Goal: Information Seeking & Learning: Learn about a topic

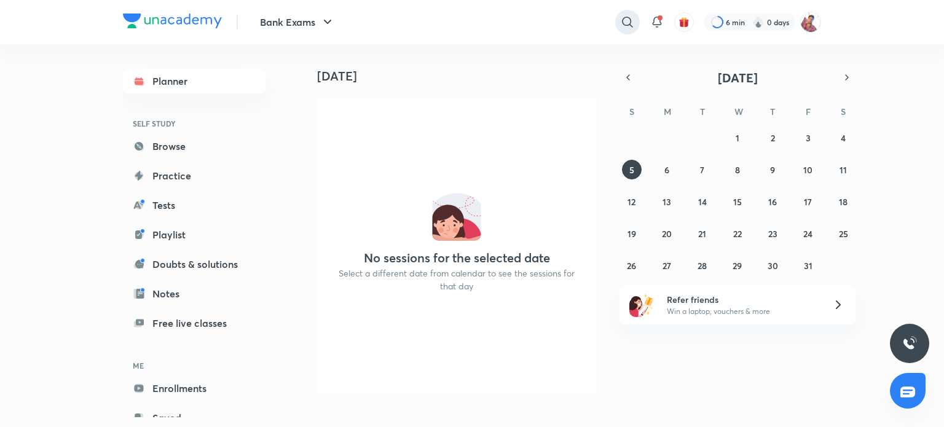
click at [626, 19] on icon at bounding box center [627, 22] width 15 height 15
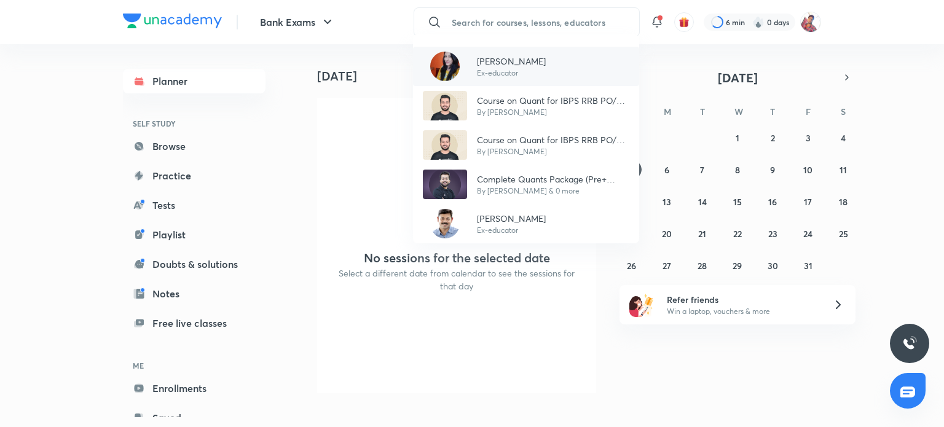
click at [511, 61] on p "[PERSON_NAME]" at bounding box center [511, 61] width 69 height 13
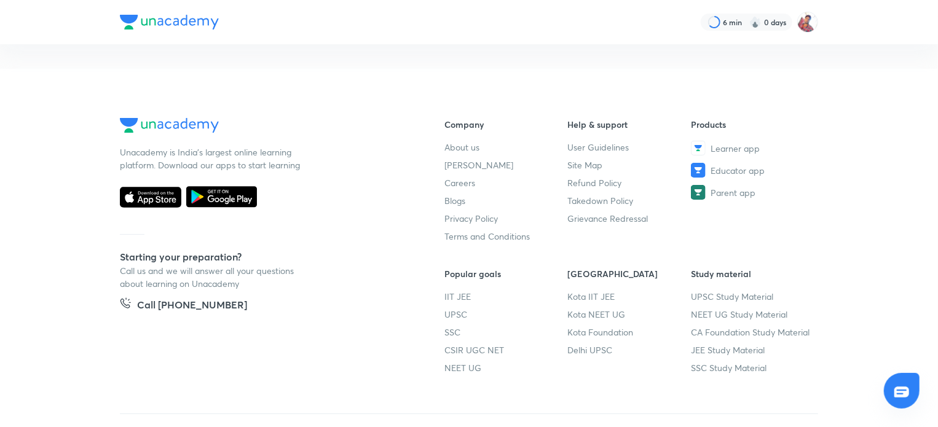
click at [511, 61] on div "6 min 0 days Unacademy is India’s largest online learning platform. Download ou…" at bounding box center [469, 239] width 938 height 478
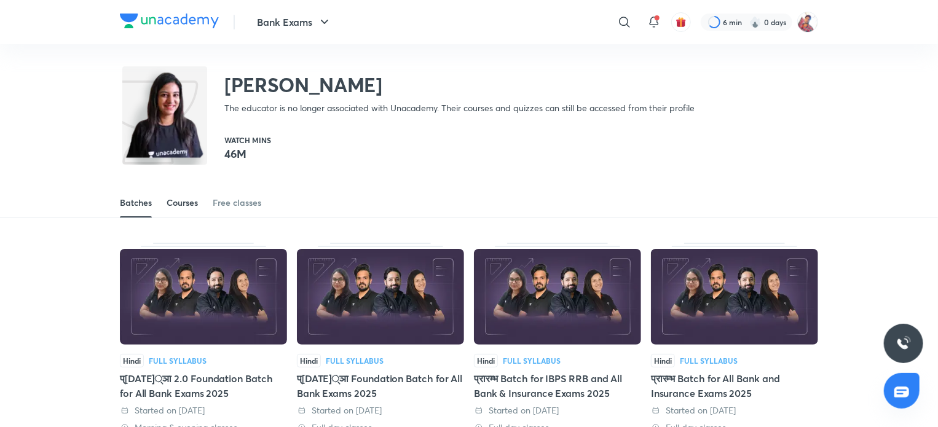
click at [180, 205] on div "Courses" at bounding box center [182, 203] width 31 height 12
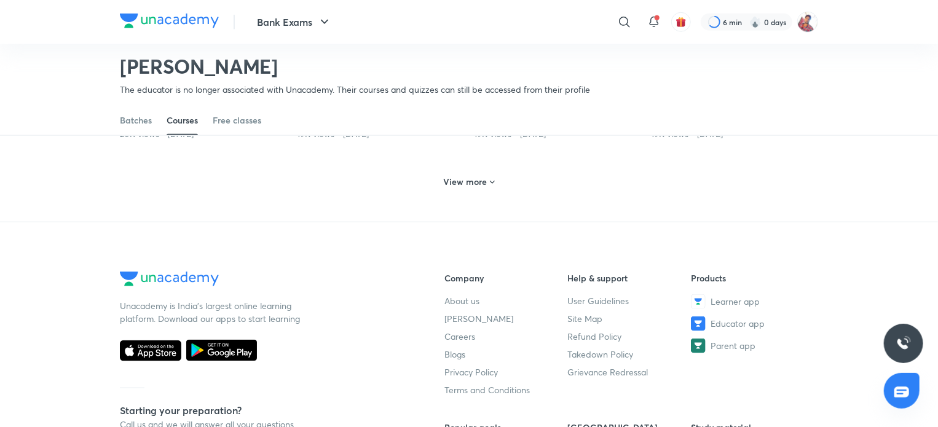
scroll to position [668, 0]
click at [481, 175] on h6 "View more" at bounding box center [466, 181] width 44 height 12
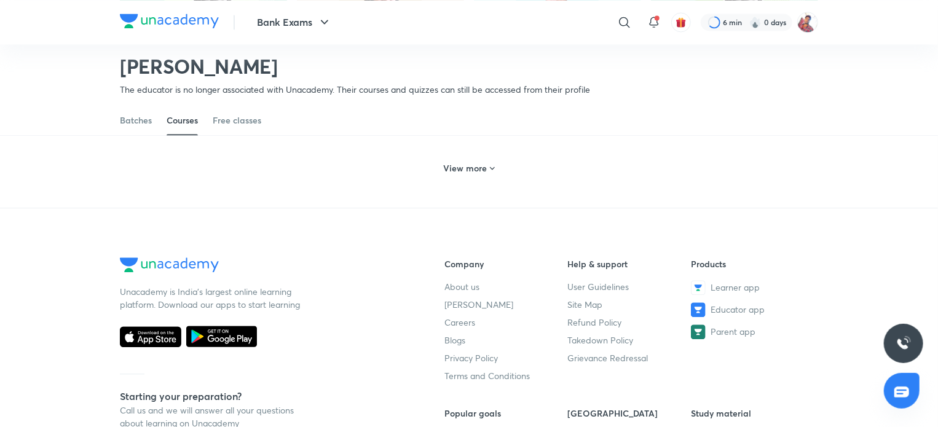
scroll to position [1263, 0]
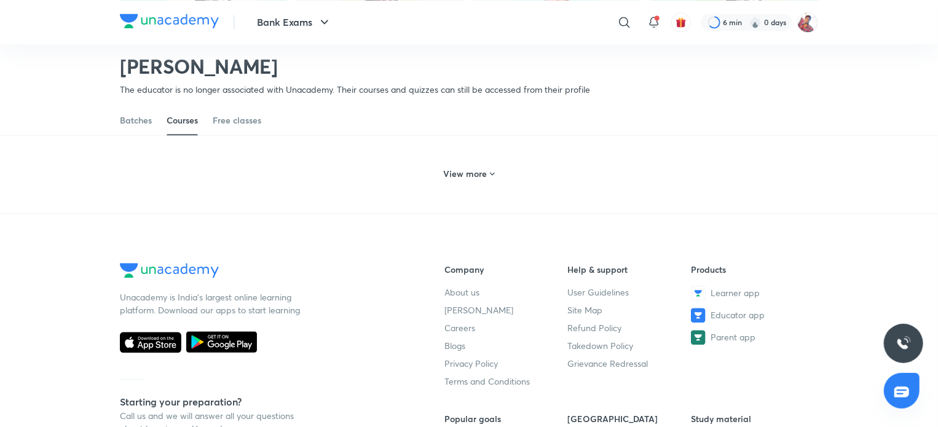
click at [481, 175] on h6 "View more" at bounding box center [466, 174] width 44 height 12
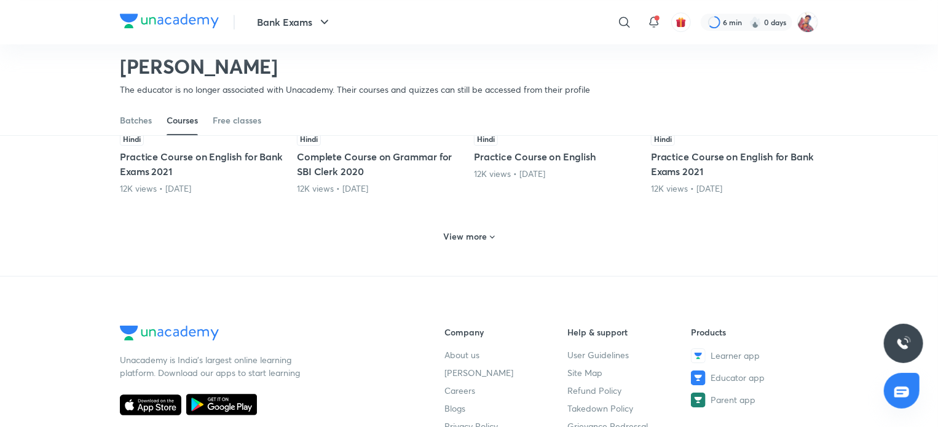
scroll to position [1804, 0]
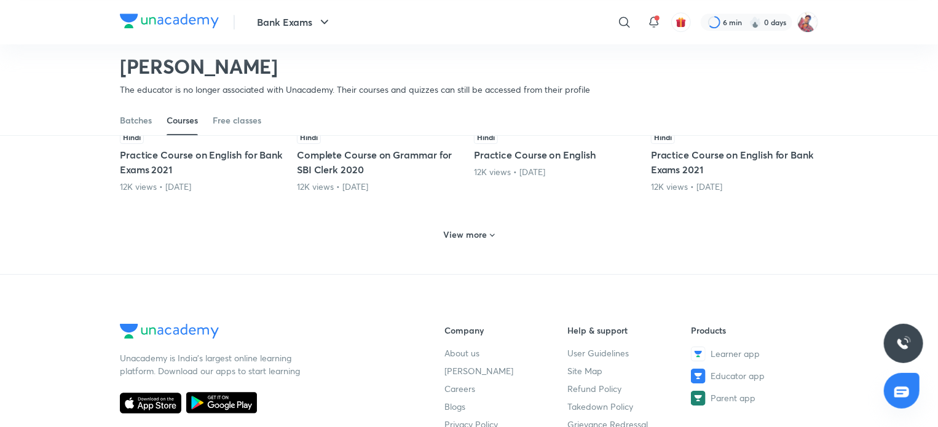
click at [478, 233] on h6 "View more" at bounding box center [466, 235] width 44 height 12
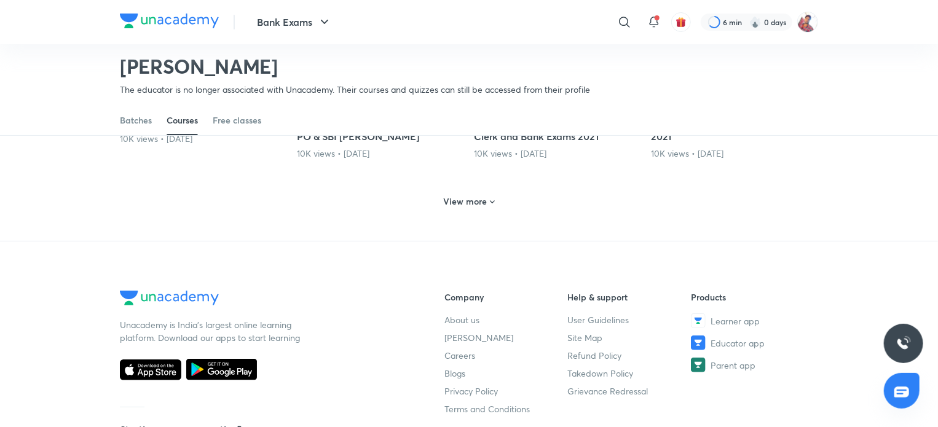
scroll to position [2427, 0]
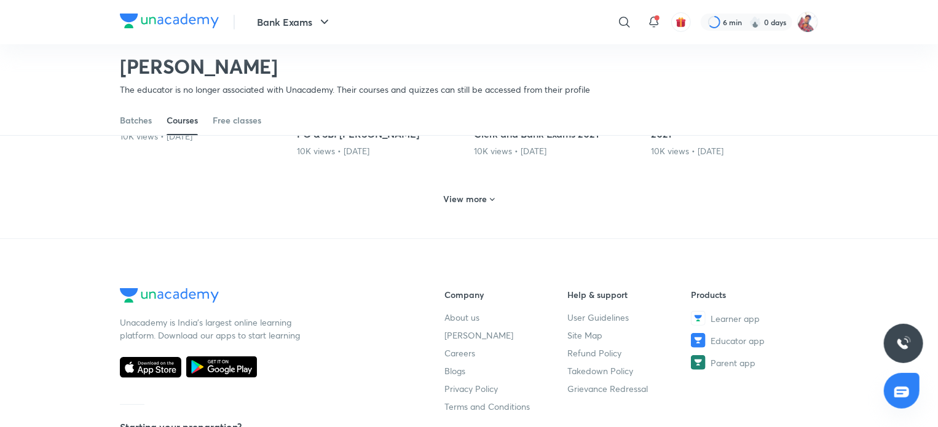
click at [479, 193] on h6 "View more" at bounding box center [466, 199] width 44 height 12
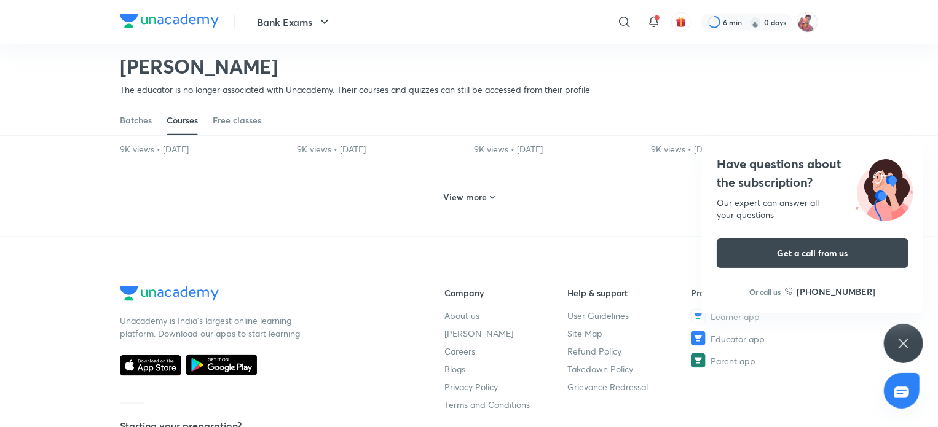
scroll to position [3014, 0]
click at [479, 192] on h6 "View more" at bounding box center [466, 198] width 44 height 12
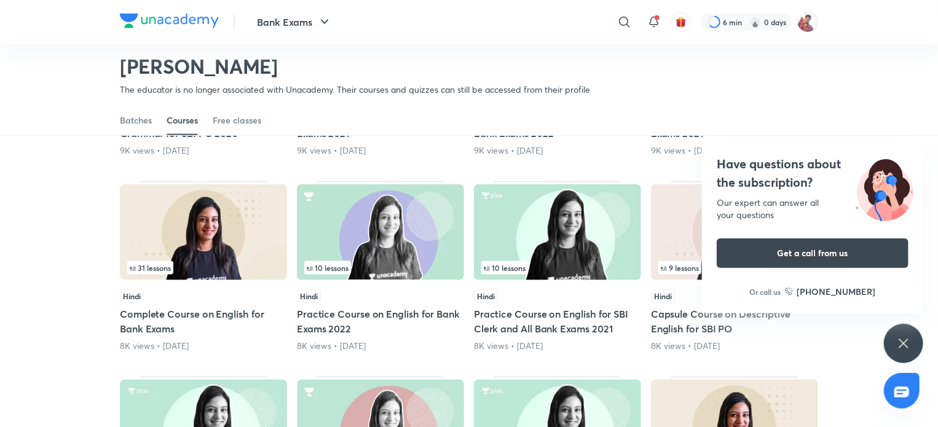
click at [897, 348] on icon at bounding box center [903, 343] width 15 height 15
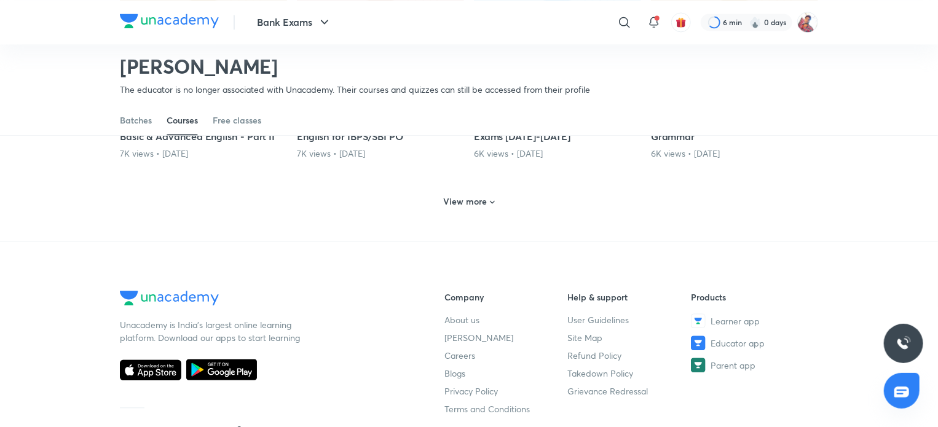
scroll to position [3596, 0]
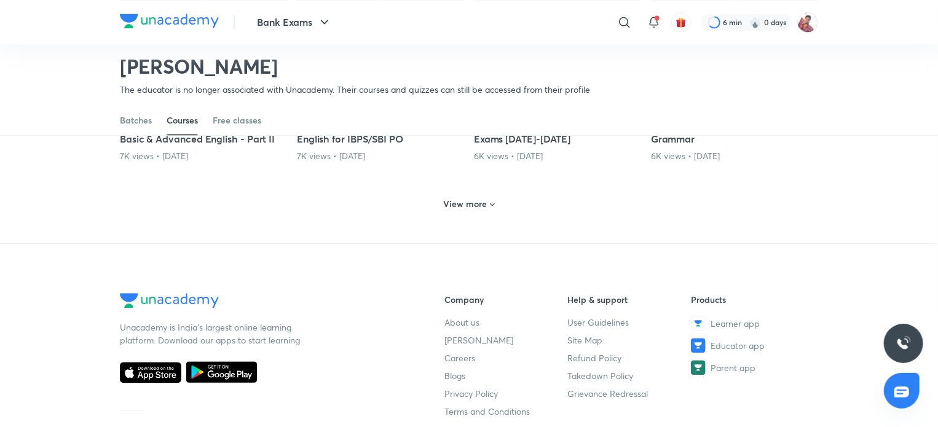
click at [474, 198] on h6 "View more" at bounding box center [466, 204] width 44 height 12
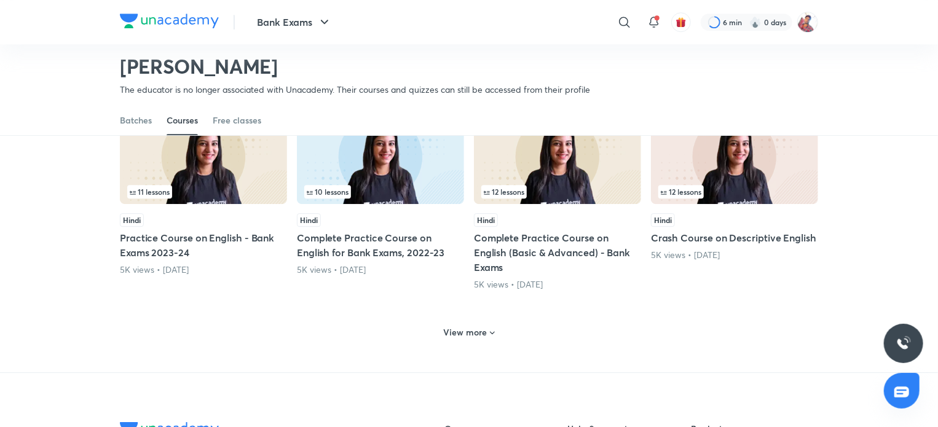
scroll to position [4085, 0]
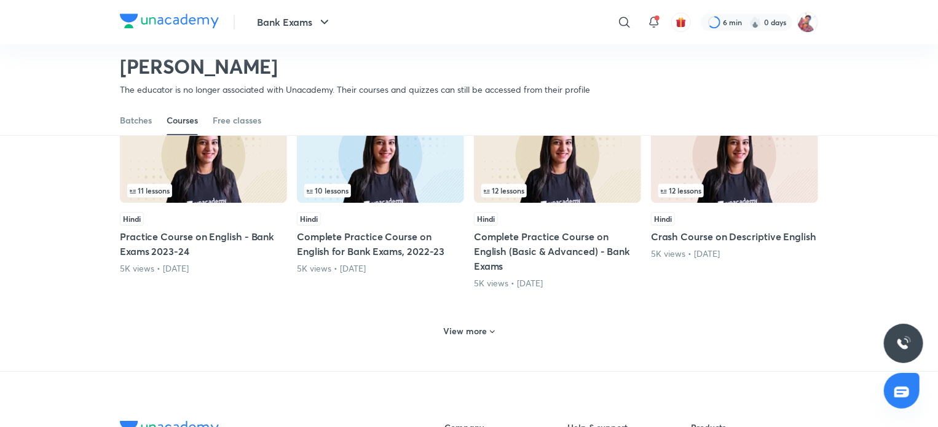
click at [467, 325] on h6 "View more" at bounding box center [466, 331] width 44 height 12
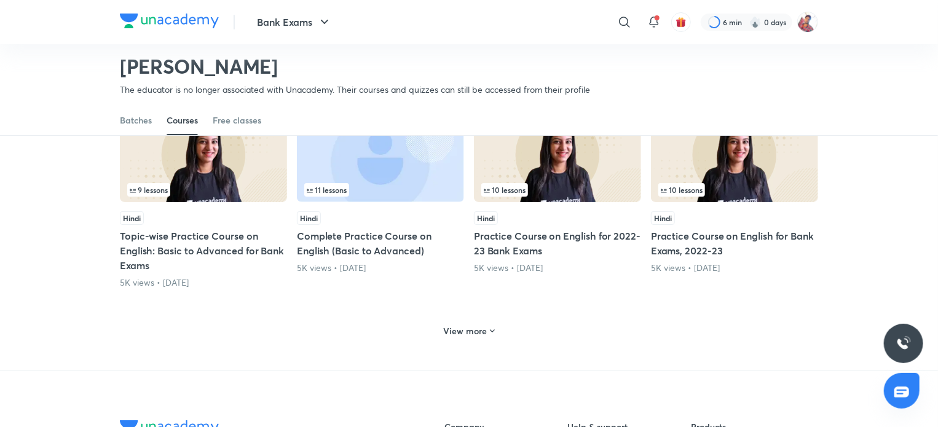
scroll to position [4688, 0]
click at [474, 325] on h6 "View more" at bounding box center [466, 331] width 44 height 12
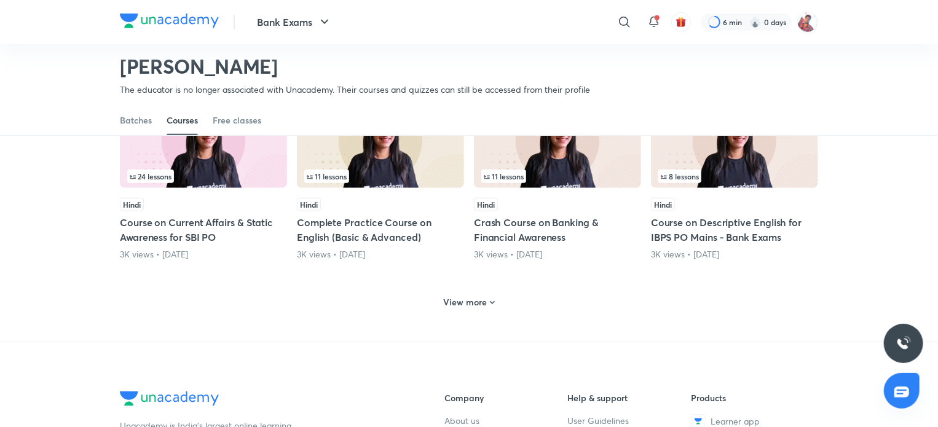
scroll to position [5317, 0]
click at [475, 297] on h6 "View more" at bounding box center [466, 303] width 44 height 12
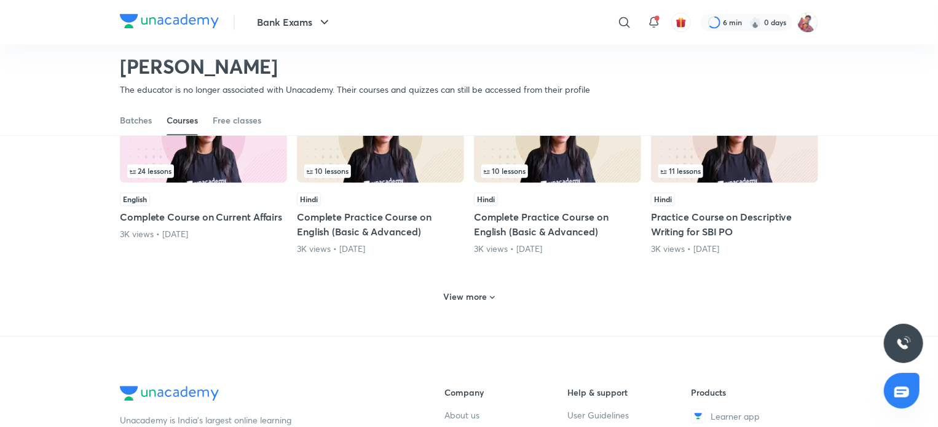
scroll to position [5914, 0]
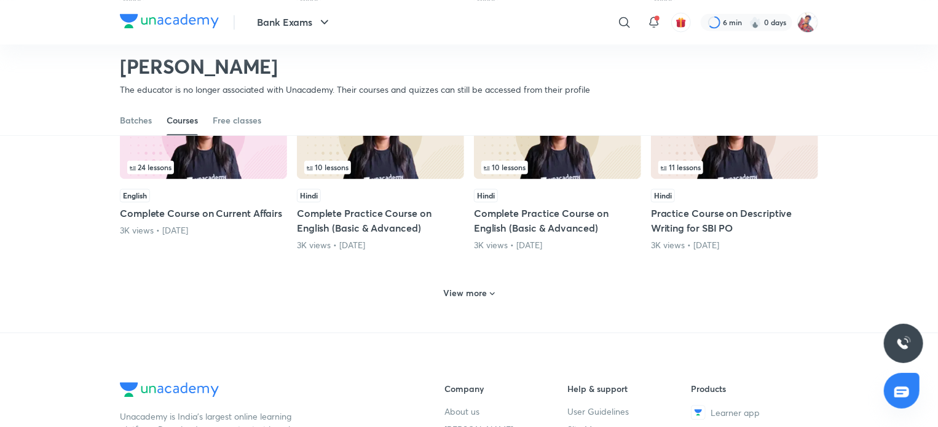
click at [479, 283] on div "View more" at bounding box center [469, 293] width 61 height 20
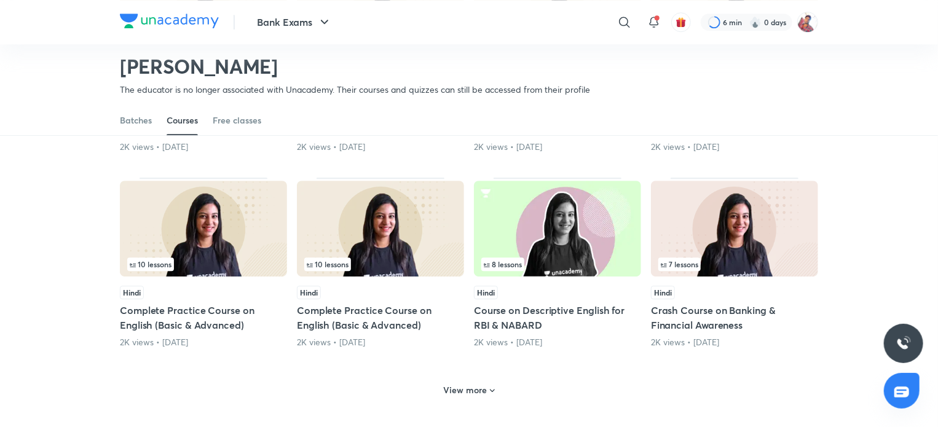
scroll to position [6405, 0]
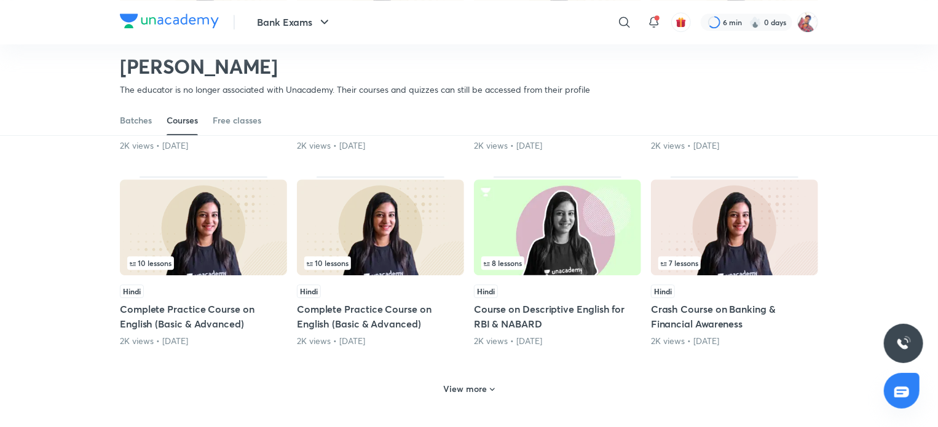
click at [463, 383] on h6 "View more" at bounding box center [466, 389] width 44 height 12
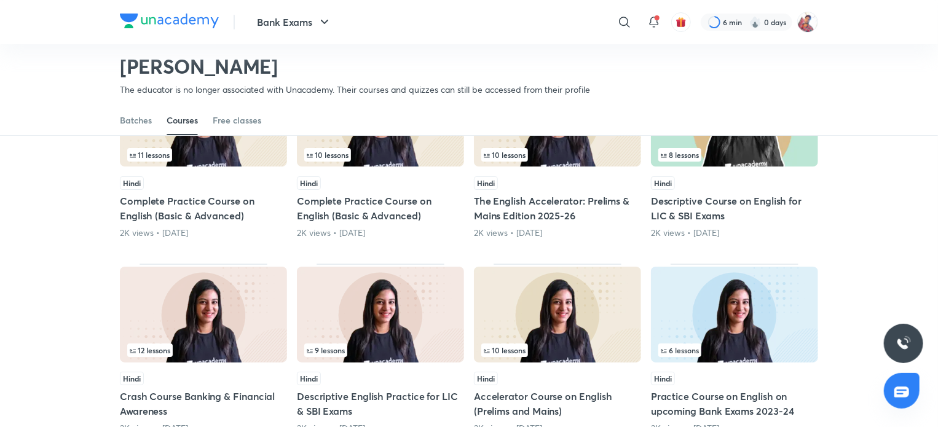
scroll to position [6900, 0]
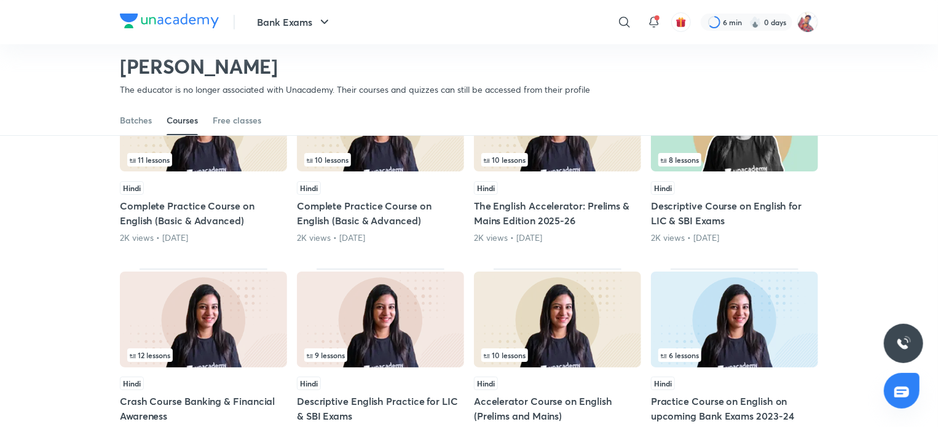
click at [531, 201] on h5 "The English Accelerator: Prelims & Mains Edition 2025-26" at bounding box center [557, 214] width 167 height 30
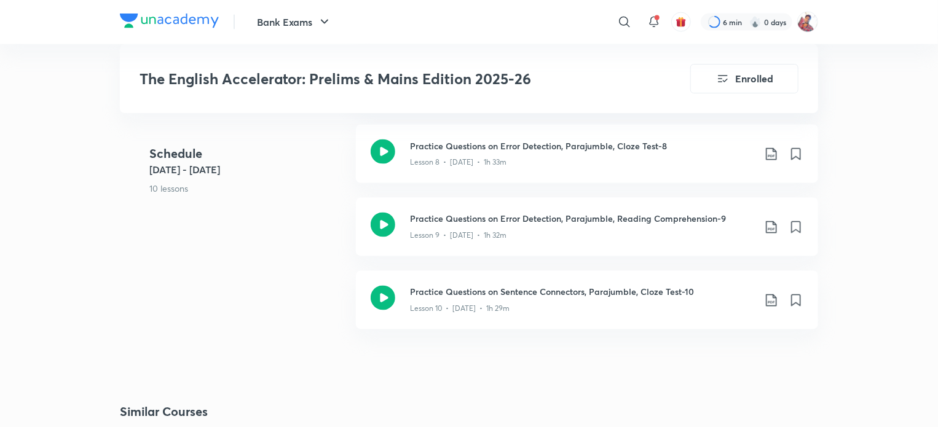
scroll to position [1009, 0]
click at [773, 304] on icon at bounding box center [771, 301] width 15 height 15
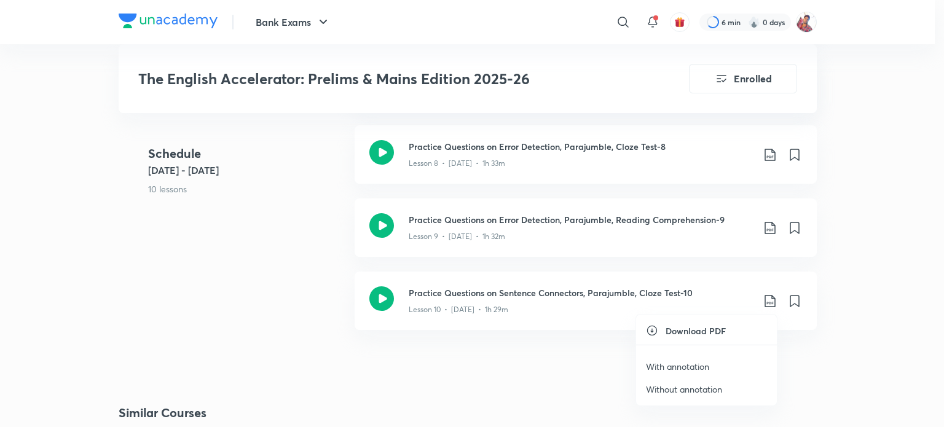
click at [688, 364] on p "With annotation" at bounding box center [677, 366] width 63 height 13
